Goal: Transaction & Acquisition: Purchase product/service

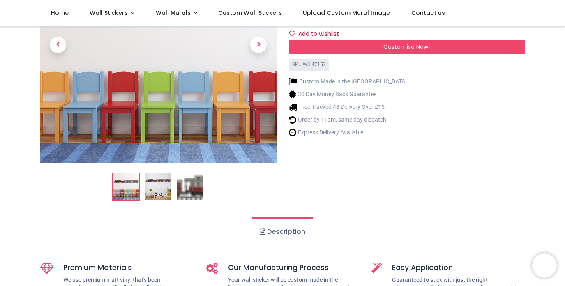
scroll to position [110, 0]
click at [159, 197] on img at bounding box center [158, 186] width 26 height 26
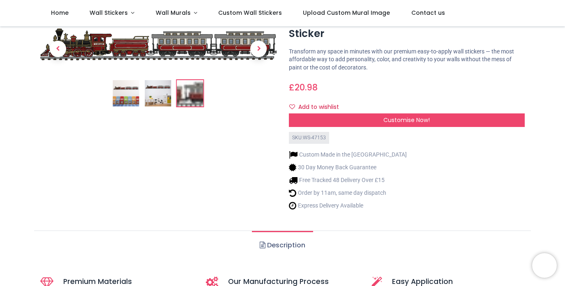
scroll to position [0, 0]
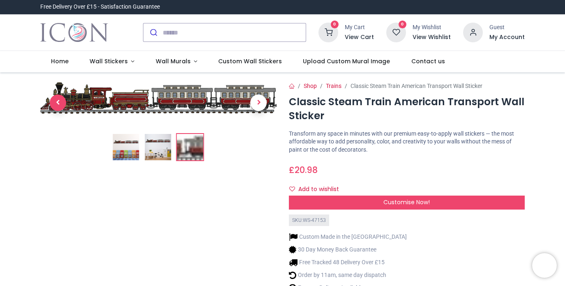
click at [62, 105] on span "Previous" at bounding box center [58, 103] width 16 height 16
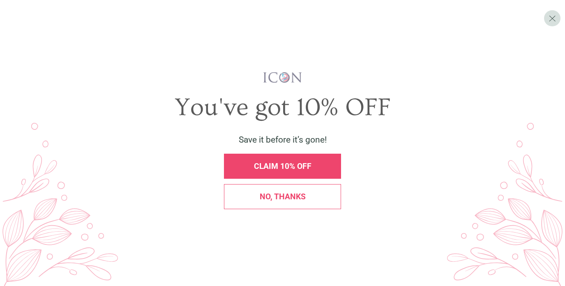
click at [310, 169] on span "CLAIM 10% OFF" at bounding box center [283, 166] width 58 height 9
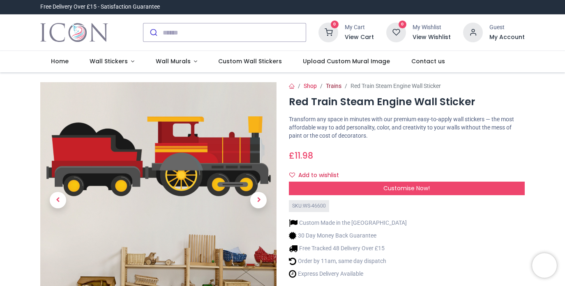
click at [336, 86] on link "Trains" at bounding box center [334, 86] width 16 height 7
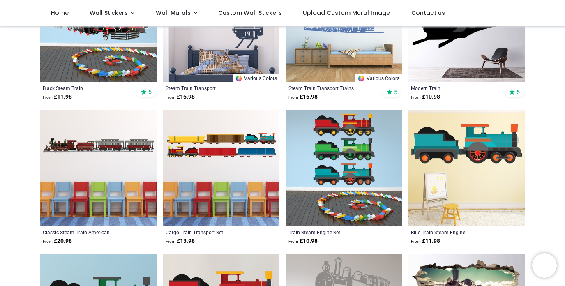
scroll to position [225, 0]
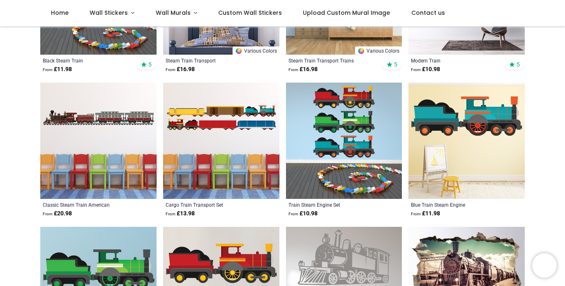
scroll to position [251, 0]
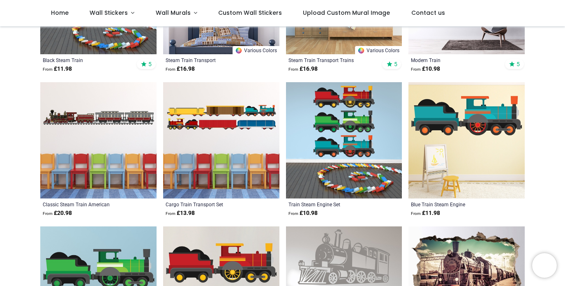
click at [252, 139] on img at bounding box center [221, 140] width 116 height 116
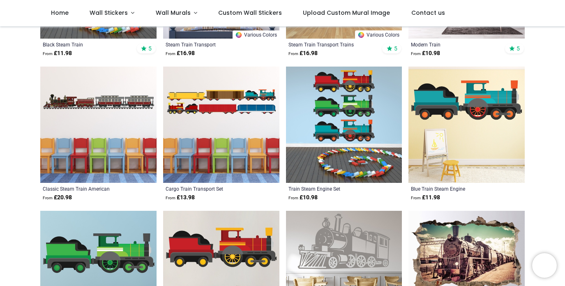
scroll to position [263, 0]
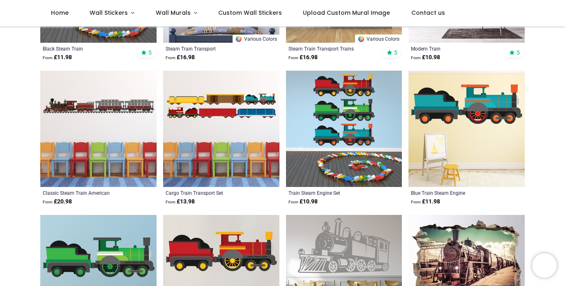
click at [215, 100] on img at bounding box center [221, 129] width 116 height 116
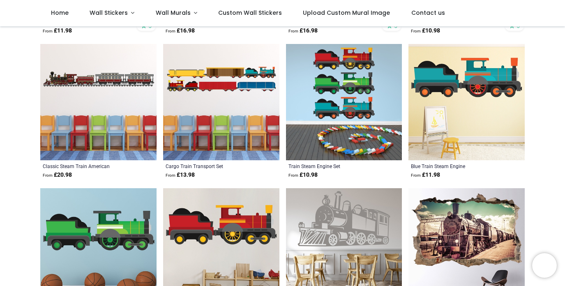
scroll to position [289, 0]
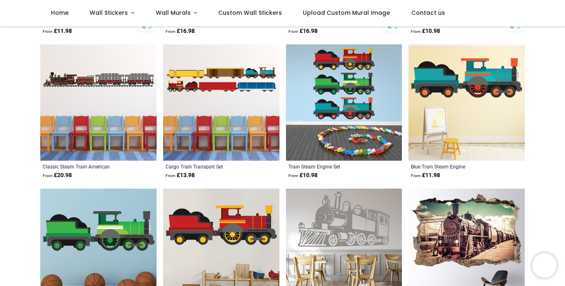
click at [356, 118] on img at bounding box center [344, 102] width 116 height 116
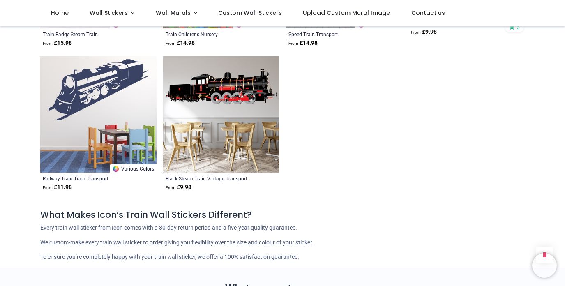
scroll to position [1142, 0]
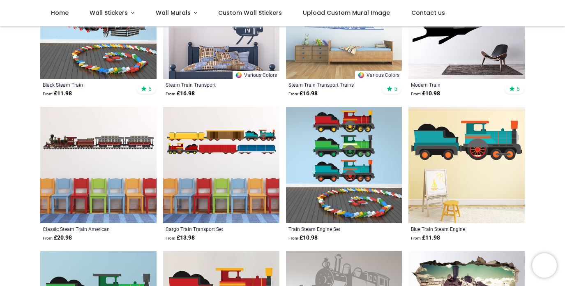
scroll to position [227, 0]
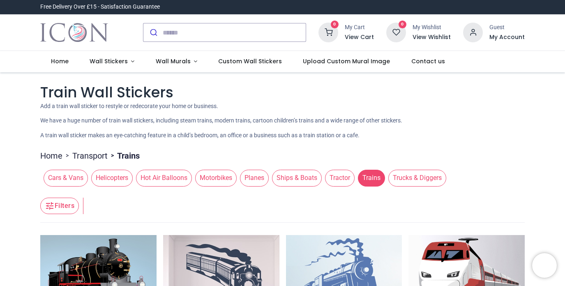
click at [412, 177] on span "Trucks & Diggers" at bounding box center [417, 178] width 58 height 16
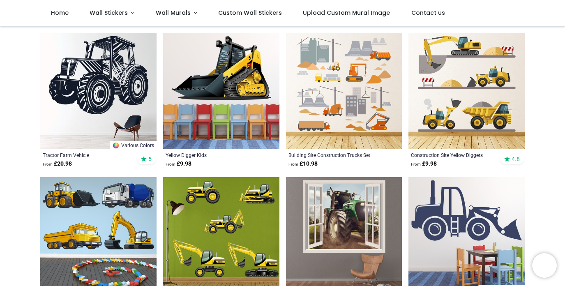
scroll to position [304, 0]
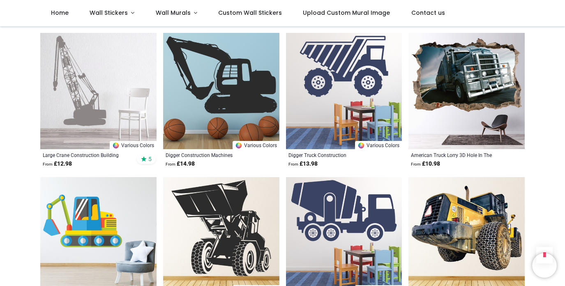
scroll to position [324, 0]
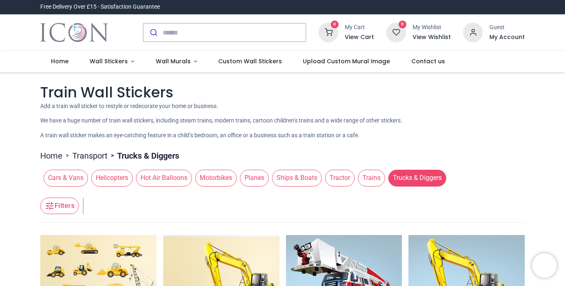
click at [77, 180] on span "Cars & Vans" at bounding box center [66, 178] width 44 height 16
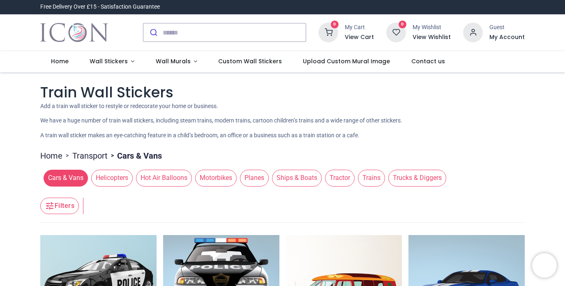
click at [92, 152] on link "Transport" at bounding box center [89, 156] width 35 height 12
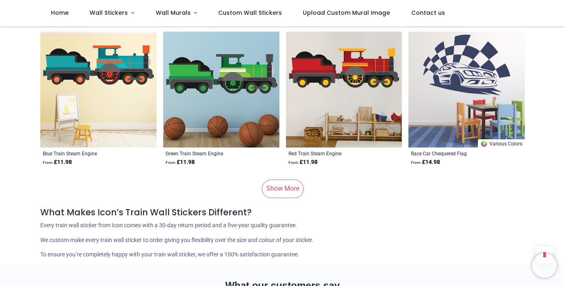
scroll to position [3042, 0]
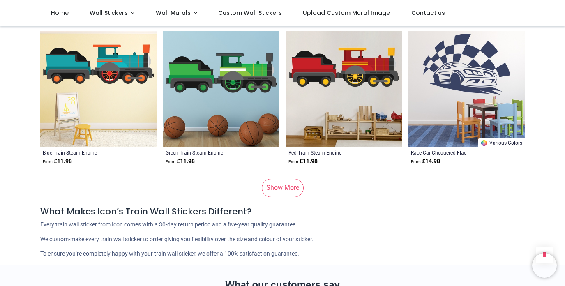
click at [117, 92] on img at bounding box center [98, 89] width 116 height 116
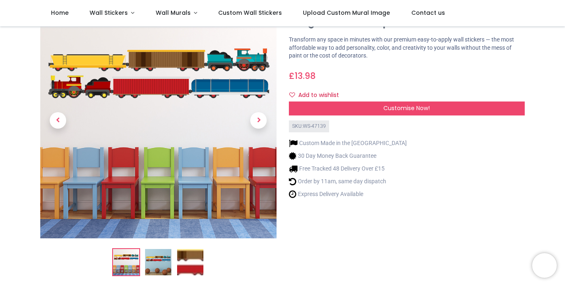
scroll to position [19, 0]
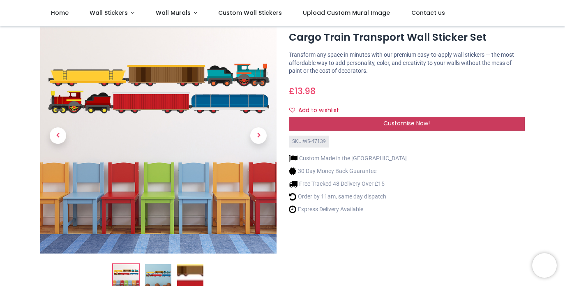
click at [437, 128] on div "Customise Now!" at bounding box center [407, 124] width 236 height 14
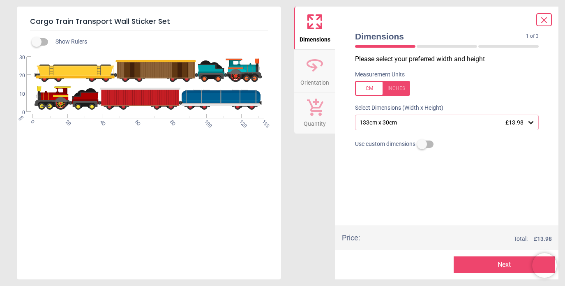
click at [430, 125] on div "133cm x 30cm £13.98" at bounding box center [443, 122] width 168 height 7
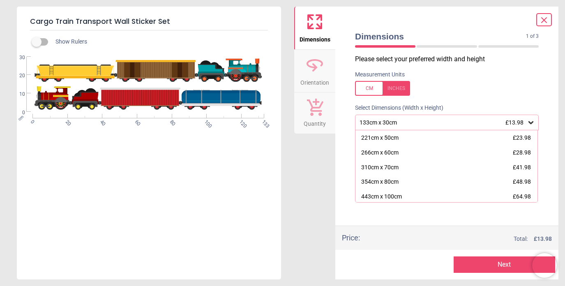
scroll to position [0, 0]
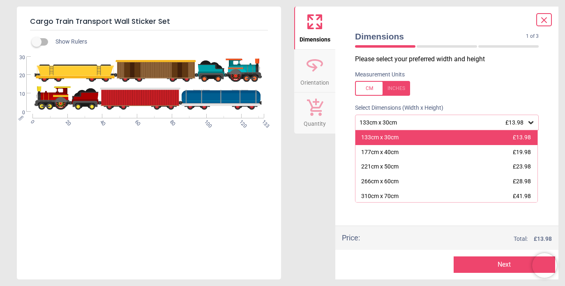
click at [425, 139] on div "133cm x 30cm £13.98" at bounding box center [447, 137] width 182 height 15
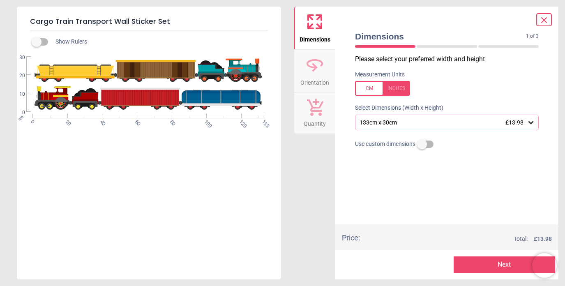
click at [316, 82] on span "Orientation" at bounding box center [314, 81] width 29 height 12
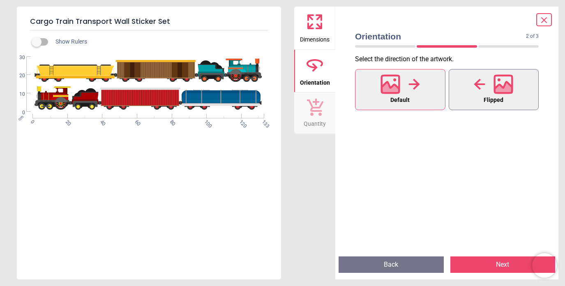
click at [502, 99] on span "Flipped" at bounding box center [494, 100] width 20 height 11
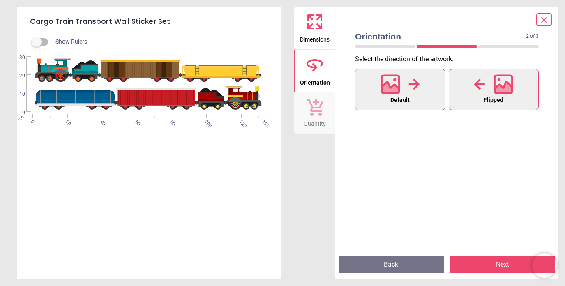
click at [390, 96] on button "Default" at bounding box center [400, 89] width 90 height 41
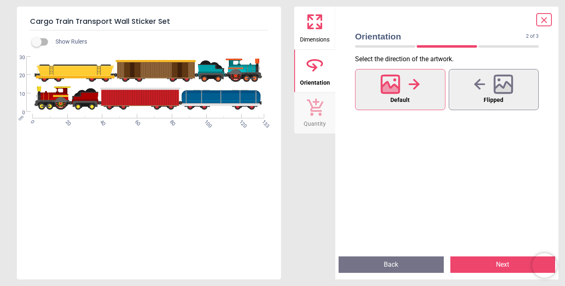
click at [315, 111] on icon at bounding box center [315, 107] width 16 height 17
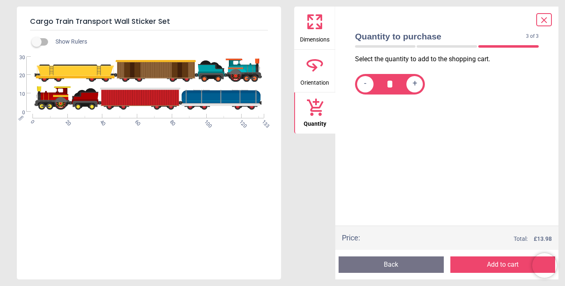
click at [315, 77] on span "Orientation" at bounding box center [314, 81] width 29 height 12
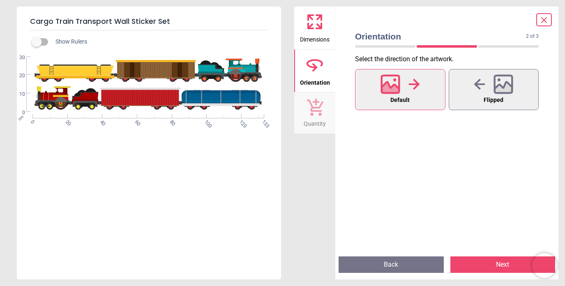
click at [548, 17] on icon at bounding box center [544, 20] width 10 height 10
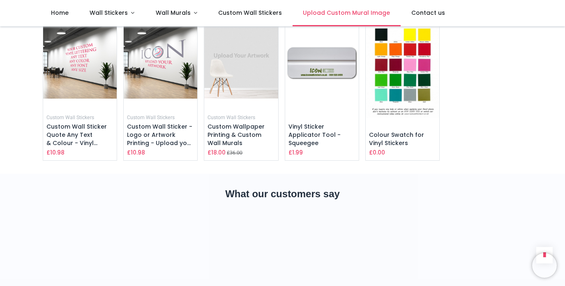
scroll to position [1250, 0]
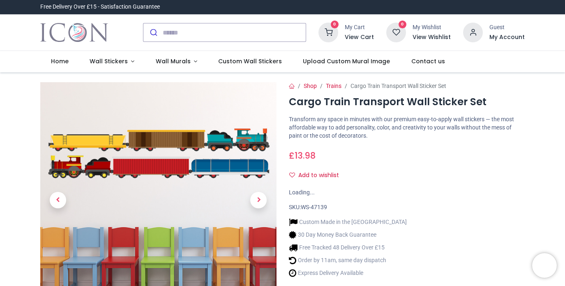
click at [216, 187] on img at bounding box center [158, 200] width 236 height 236
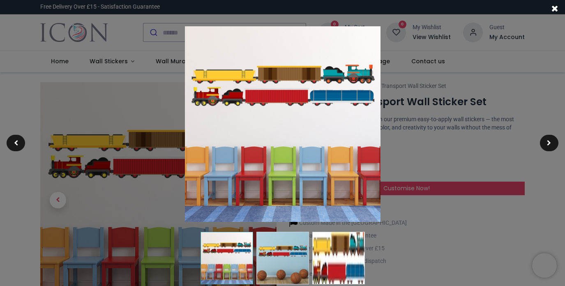
click at [324, 72] on img at bounding box center [283, 124] width 196 height 196
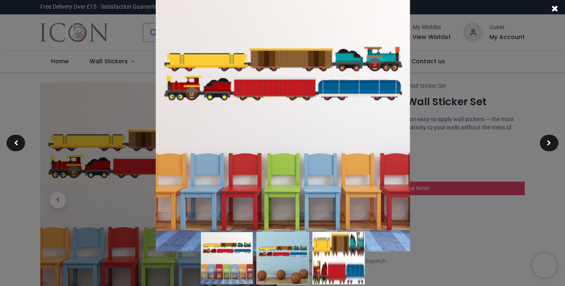
click at [492, 55] on div at bounding box center [282, 143] width 565 height 286
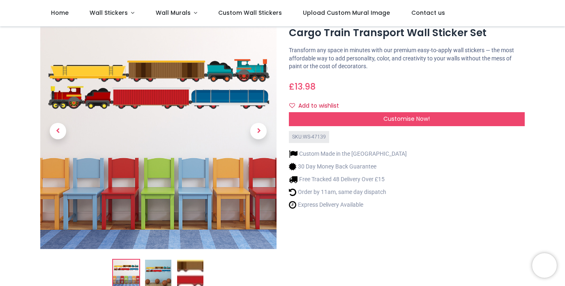
scroll to position [30, 0]
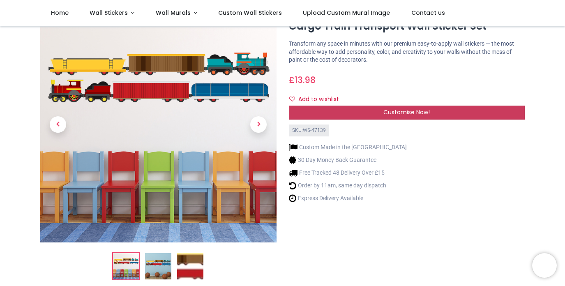
click at [394, 115] on span "Customise Now!" at bounding box center [407, 112] width 46 height 8
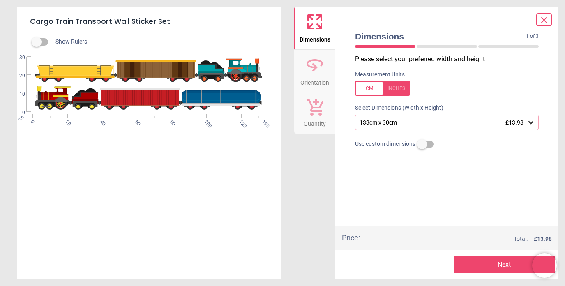
click at [394, 86] on div at bounding box center [382, 88] width 55 height 15
click at [366, 90] on div at bounding box center [382, 88] width 55 height 15
click at [504, 269] on button "Next" at bounding box center [505, 265] width 102 height 16
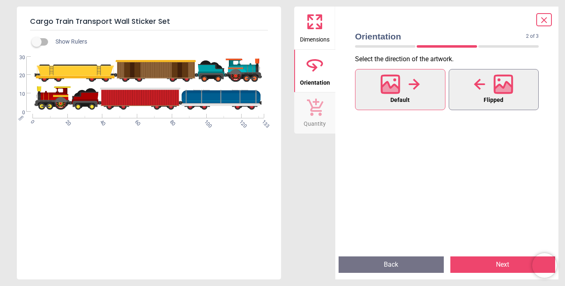
click at [483, 92] on div at bounding box center [493, 84] width 39 height 21
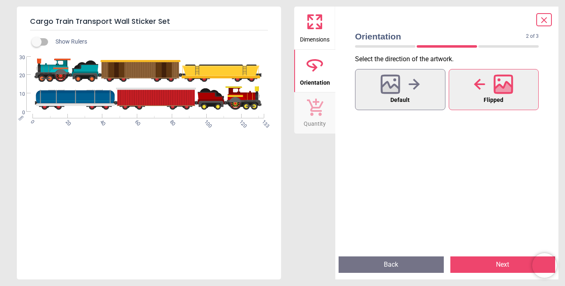
click at [496, 261] on button "Next" at bounding box center [503, 265] width 105 height 16
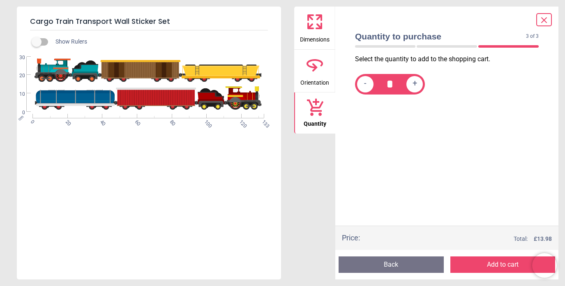
click at [496, 261] on button "Add to cart" at bounding box center [503, 265] width 105 height 16
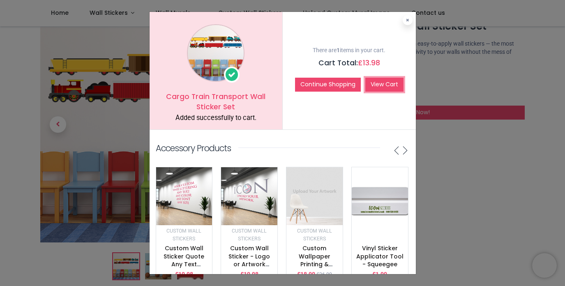
click at [375, 85] on link "View Cart" at bounding box center [384, 85] width 38 height 14
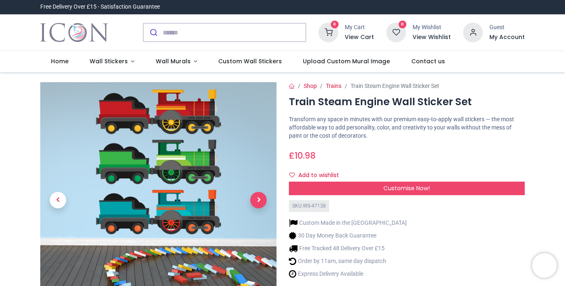
click at [261, 205] on span "Next" at bounding box center [258, 200] width 16 height 16
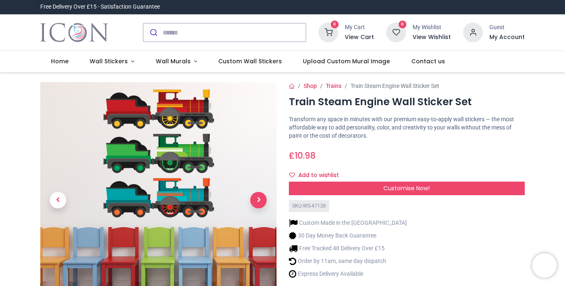
click at [261, 204] on span "Next" at bounding box center [258, 200] width 16 height 16
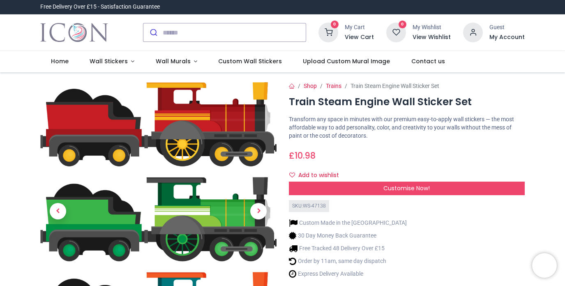
click at [429, 94] on div "Shop Trains Train Steam Engine Wall Sticker Set Train Steam Engine Wall Sticker…" at bounding box center [407, 233] width 249 height 302
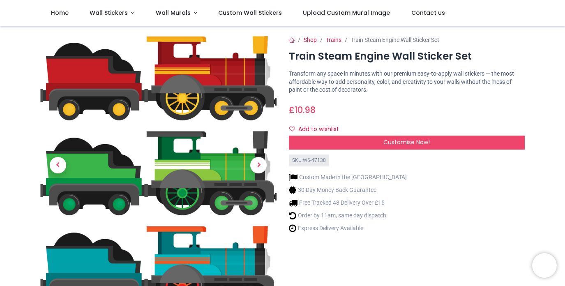
scroll to position [19, 0]
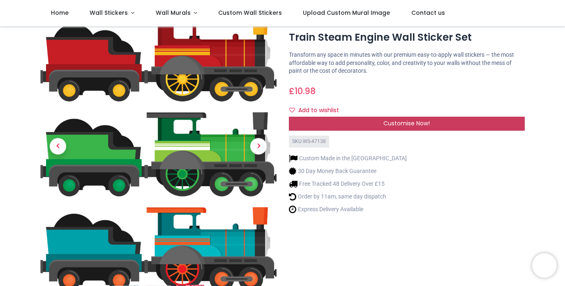
click at [409, 126] on span "Customise Now!" at bounding box center [407, 123] width 46 height 8
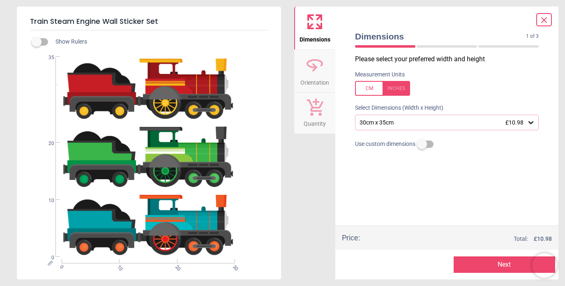
click at [405, 127] on div "30cm x 35cm £10.98" at bounding box center [447, 123] width 184 height 16
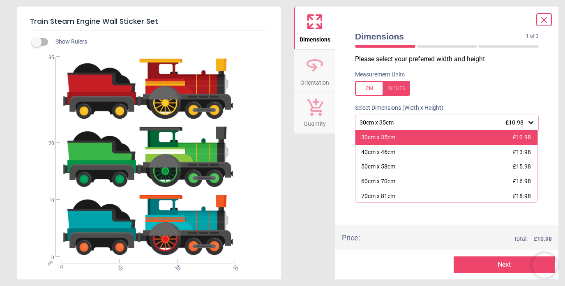
click at [405, 136] on div "30cm x 35cm £10.98" at bounding box center [447, 137] width 182 height 15
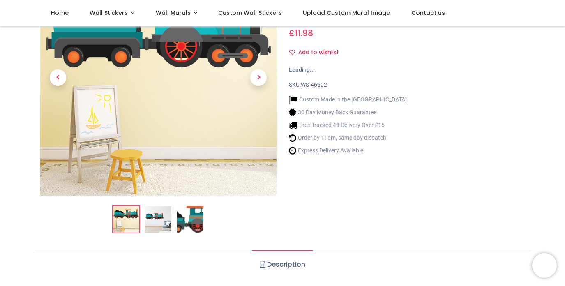
scroll to position [87, 0]
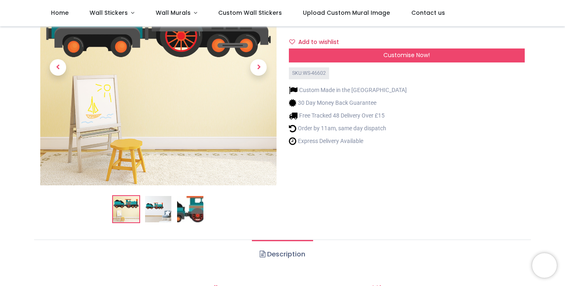
click at [170, 212] on img at bounding box center [158, 209] width 26 height 26
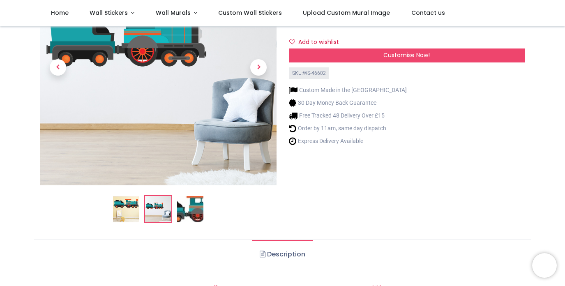
click at [185, 212] on img at bounding box center [190, 209] width 26 height 26
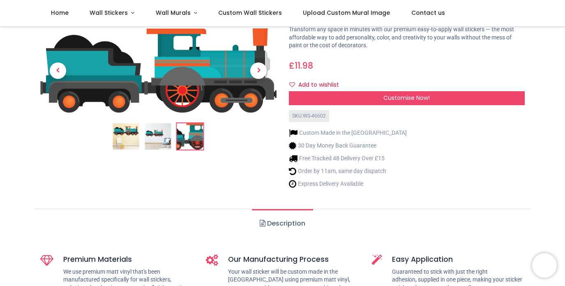
scroll to position [42, 0]
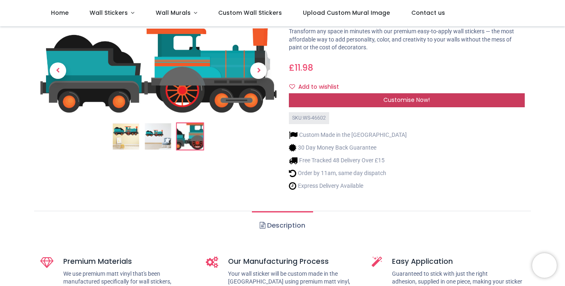
click at [382, 105] on div "Customise Now!" at bounding box center [407, 100] width 236 height 14
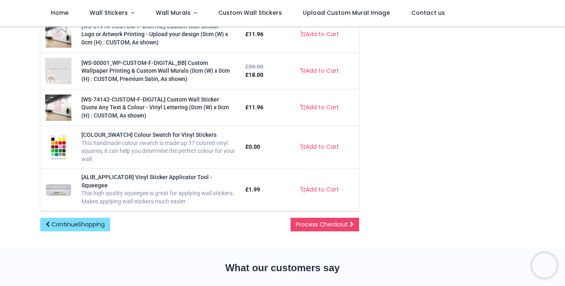
scroll to position [244, 0]
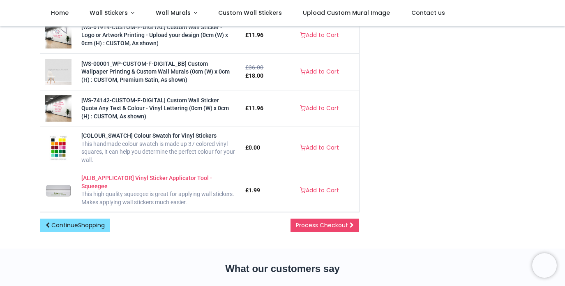
click at [157, 177] on span "[ALIB_APPLICATOR] Vinyl Sticker Applicator Tool - Squeegee" at bounding box center [146, 182] width 131 height 15
click at [314, 188] on link "Add to Cart" at bounding box center [320, 191] width 50 height 14
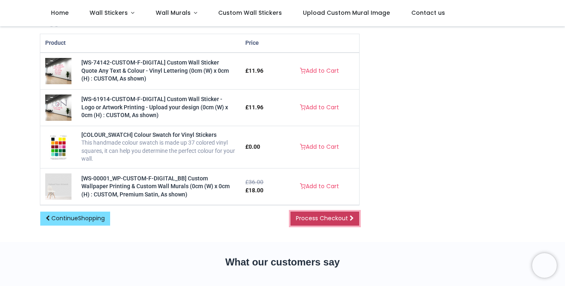
click at [326, 226] on link "Process Checkout" at bounding box center [325, 219] width 69 height 14
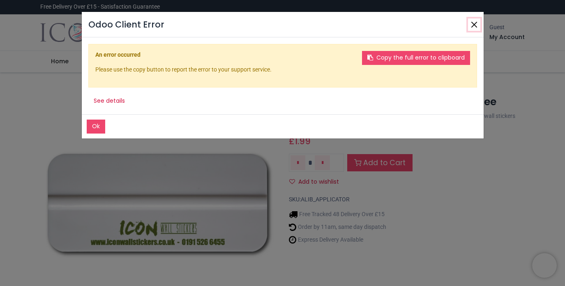
click at [471, 25] on button "Close" at bounding box center [474, 24] width 12 height 12
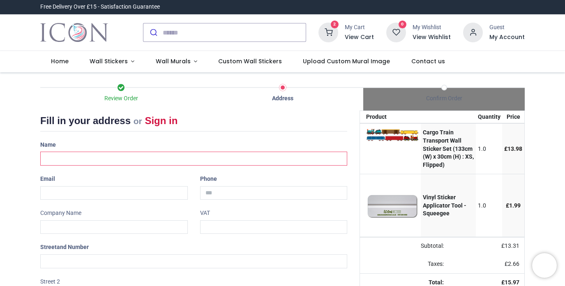
click at [94, 164] on input "text" at bounding box center [193, 159] width 307 height 14
type input "**********"
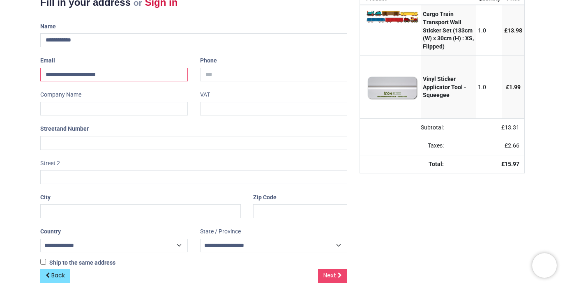
scroll to position [120, 0]
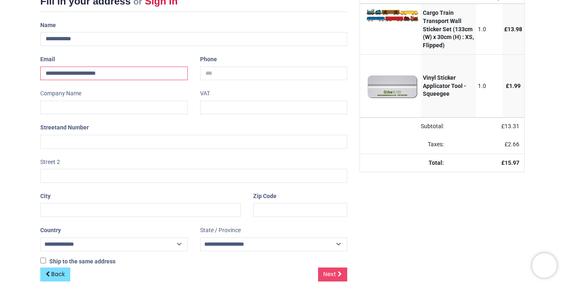
type input "**********"
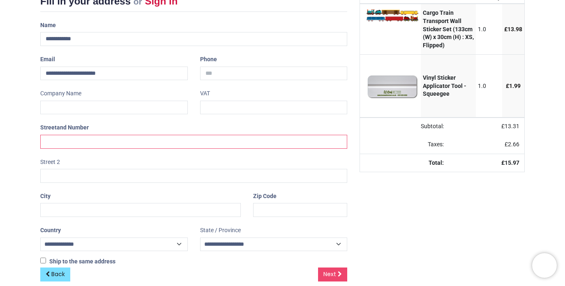
click at [91, 145] on input "text" at bounding box center [193, 142] width 307 height 14
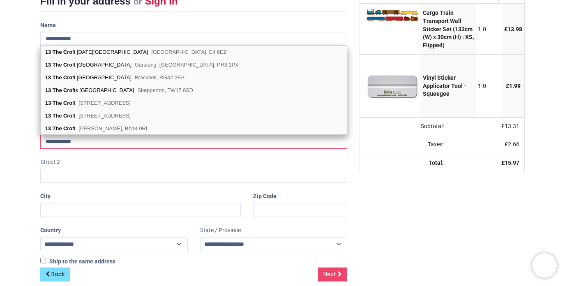
type input "**********"
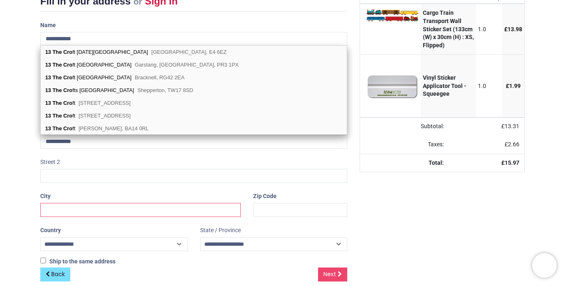
click at [97, 211] on input "text" at bounding box center [140, 210] width 201 height 14
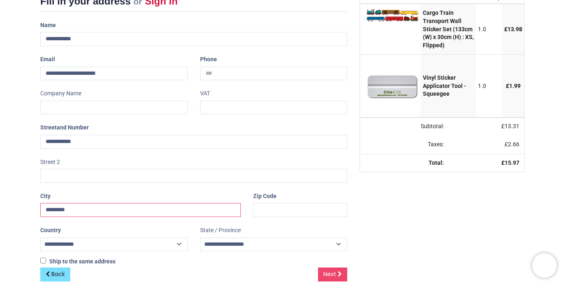
type input "*********"
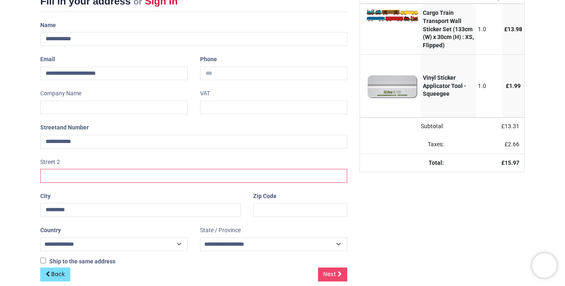
click at [120, 173] on input "text" at bounding box center [193, 176] width 307 height 14
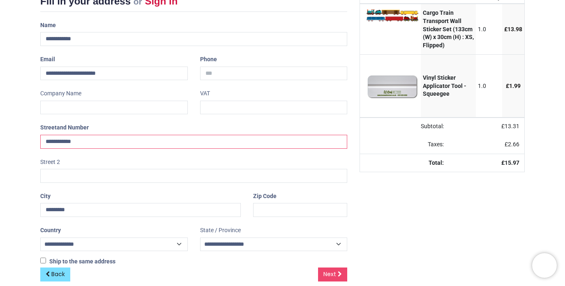
click at [121, 140] on input "**********" at bounding box center [193, 142] width 307 height 14
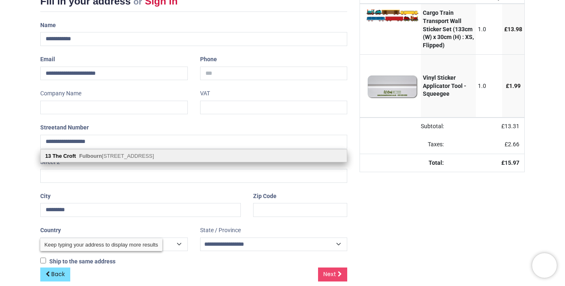
click at [127, 159] on span "Fulbourn , Cambridge, CB21 5DR" at bounding box center [116, 156] width 75 height 6
type input "**********"
type input "********"
select select "***"
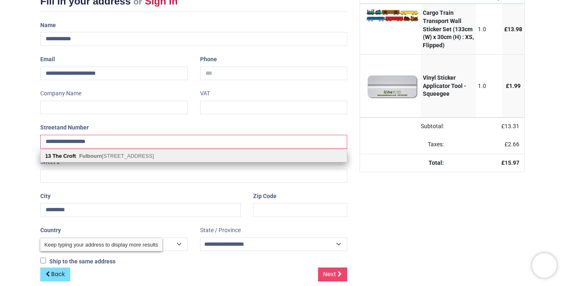
select select "***"
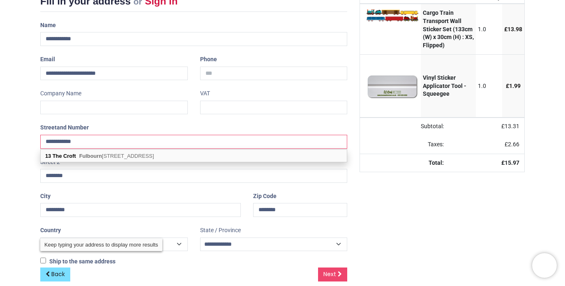
scroll to position [132, 0]
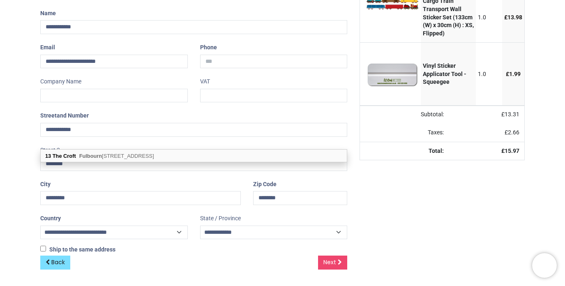
click at [237, 257] on div "Back Next" at bounding box center [193, 269] width 307 height 27
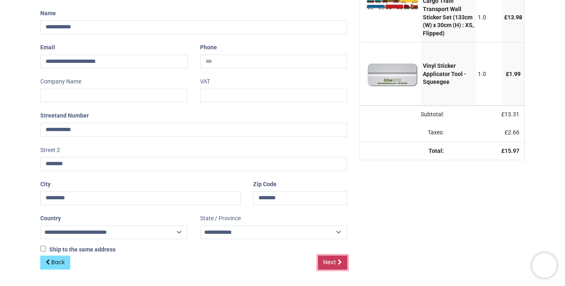
click at [334, 259] on span "Next" at bounding box center [330, 262] width 13 height 8
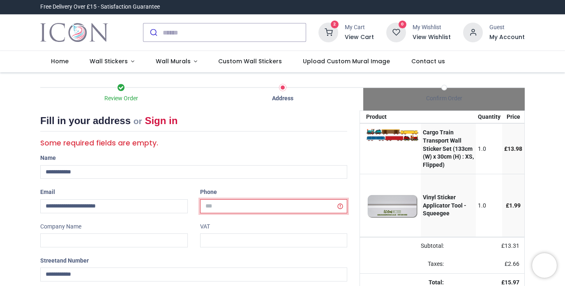
click at [243, 203] on input "tel" at bounding box center [274, 206] width 148 height 14
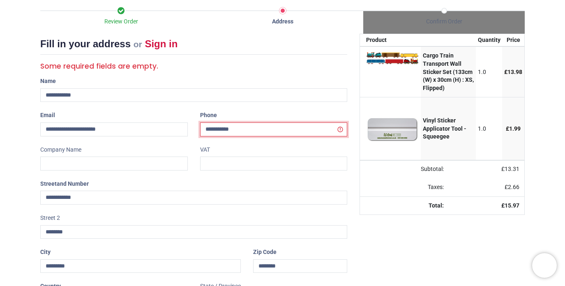
scroll to position [145, 0]
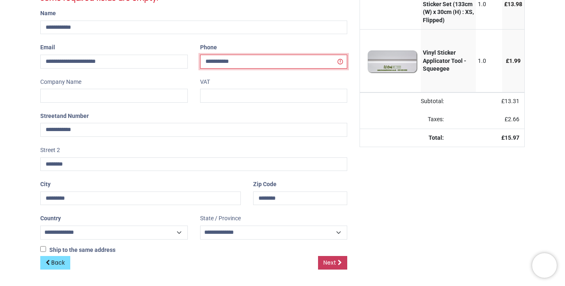
type input "**********"
click at [332, 267] on link "Next" at bounding box center [332, 263] width 29 height 14
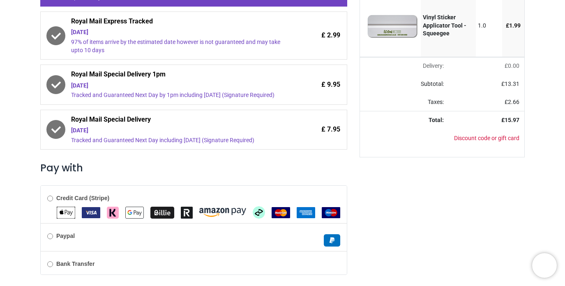
scroll to position [217, 0]
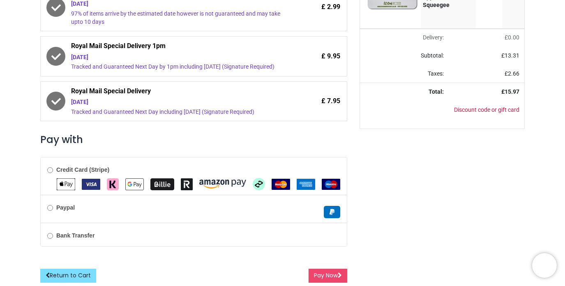
click at [139, 218] on div "Paypal" at bounding box center [194, 209] width 306 height 28
click at [331, 276] on button "Pay Now" at bounding box center [328, 276] width 39 height 14
